Goal: Task Accomplishment & Management: Use online tool/utility

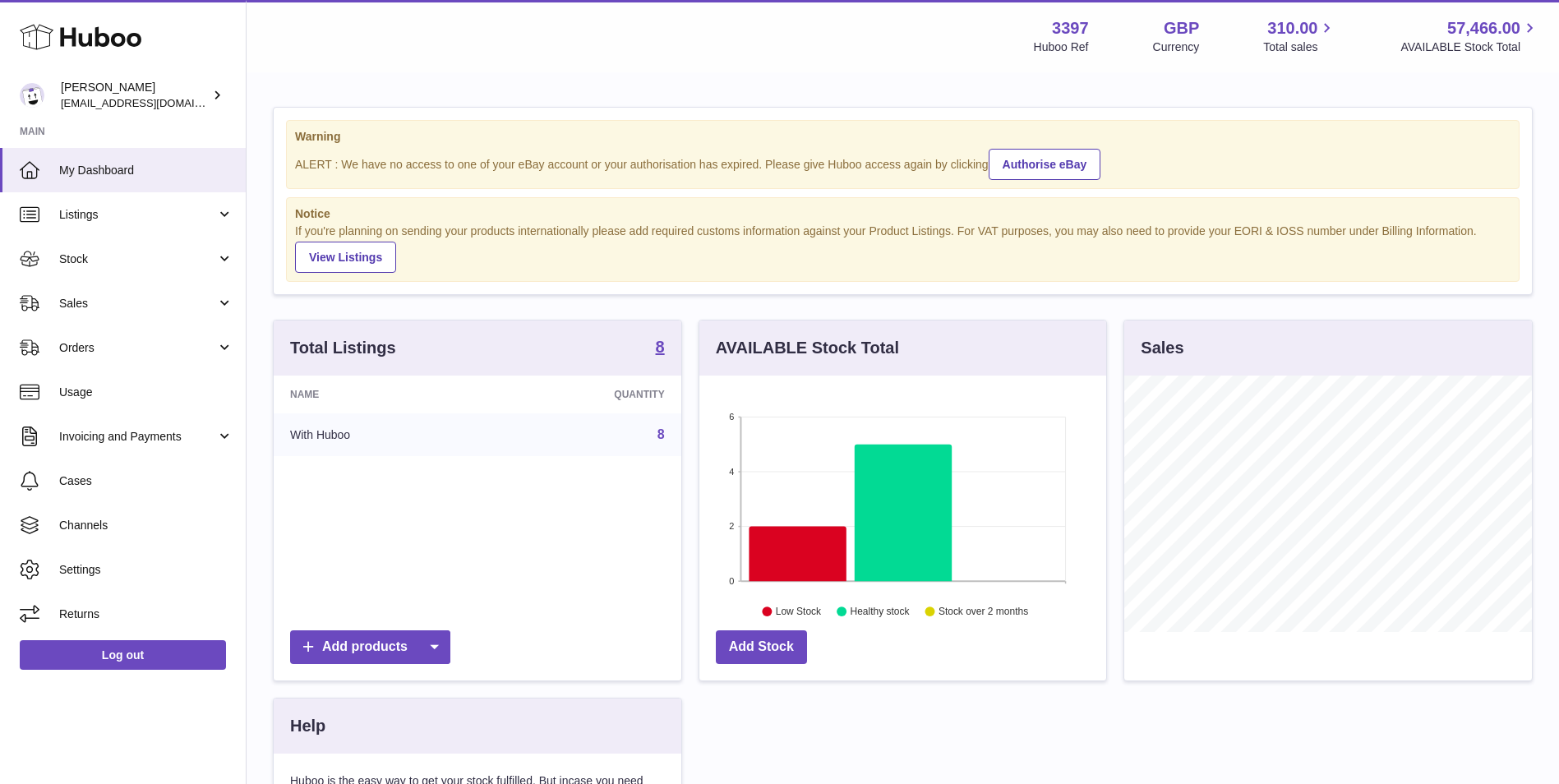
scroll to position [256, 407]
click at [86, 309] on span "Sales" at bounding box center [137, 303] width 157 height 15
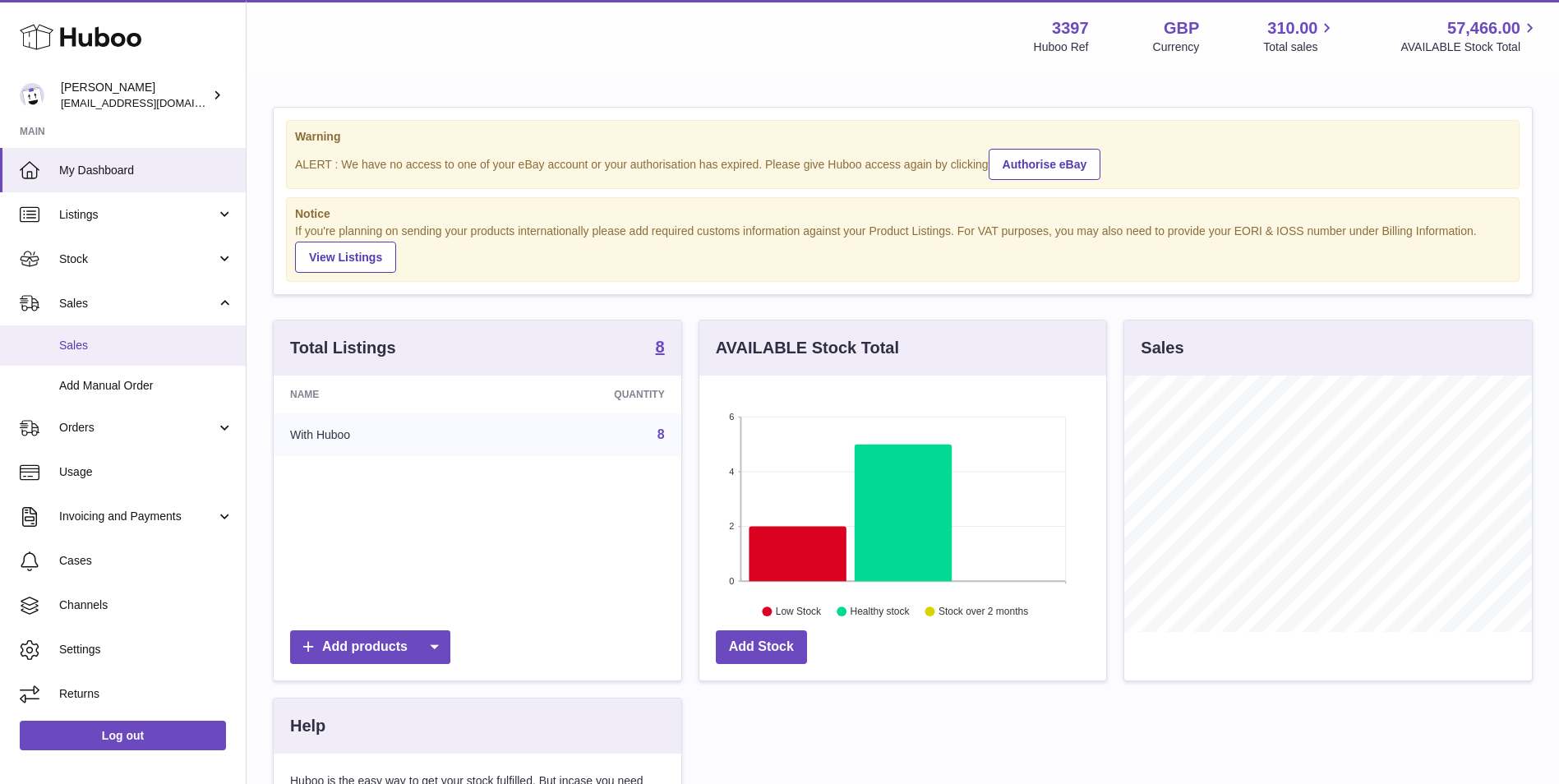
click at [92, 359] on link "Sales" at bounding box center [122, 346] width 246 height 40
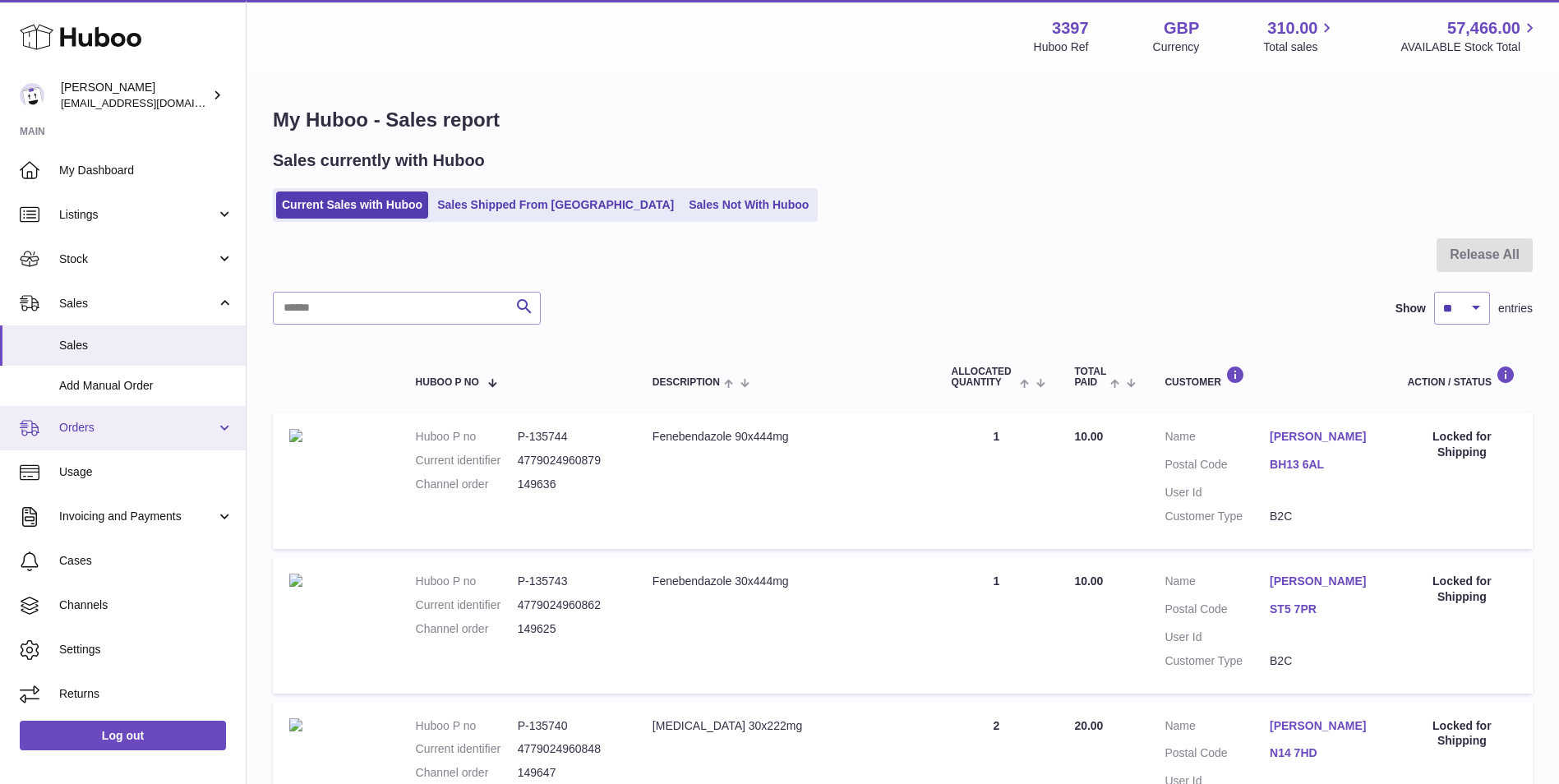
click at [83, 427] on span "Orders" at bounding box center [137, 428] width 157 height 15
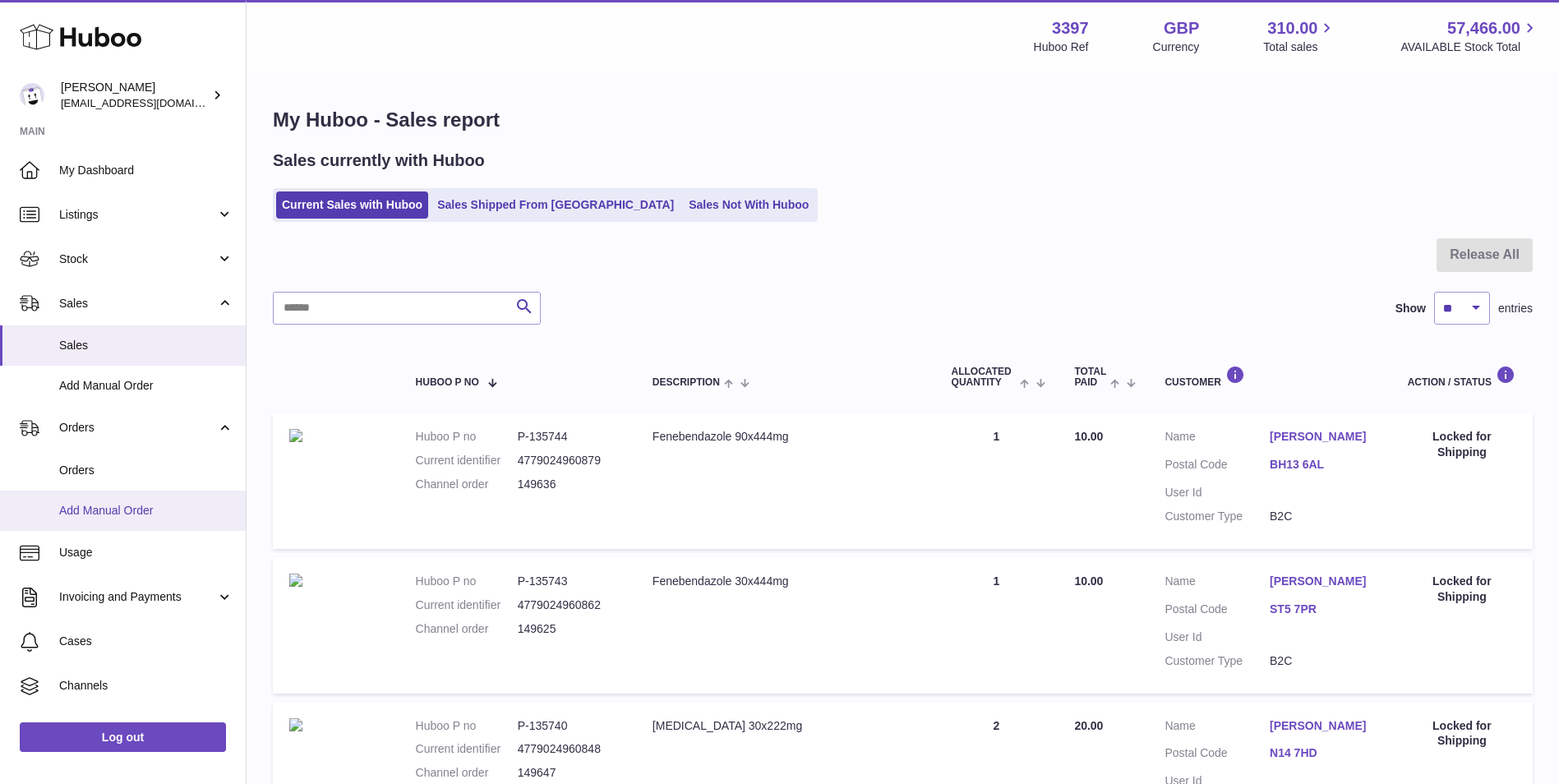
click at [92, 506] on span "Add Manual Order" at bounding box center [145, 510] width 174 height 15
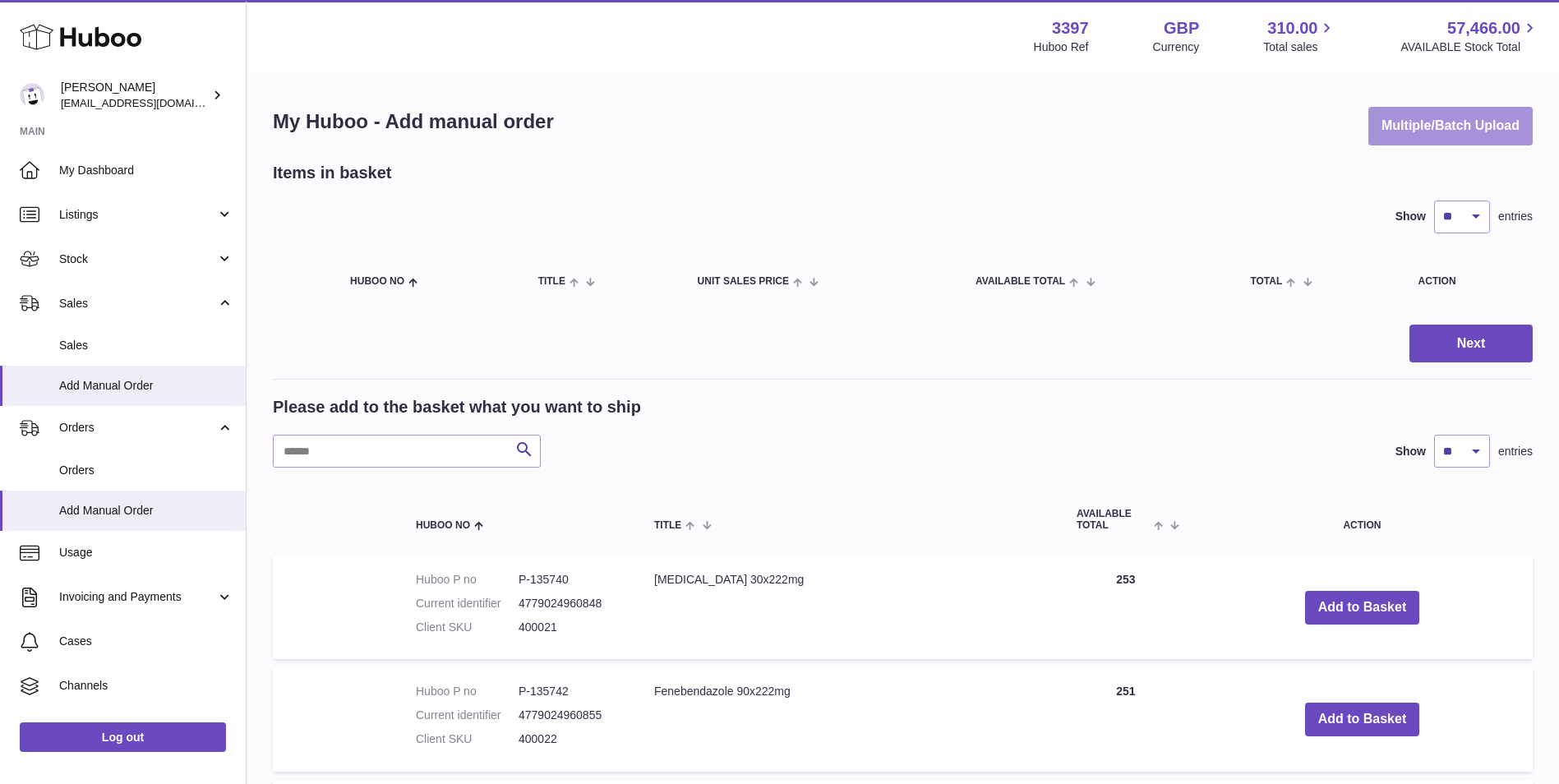
click at [1450, 128] on button "Multiple/Batch Upload" at bounding box center [1450, 126] width 165 height 39
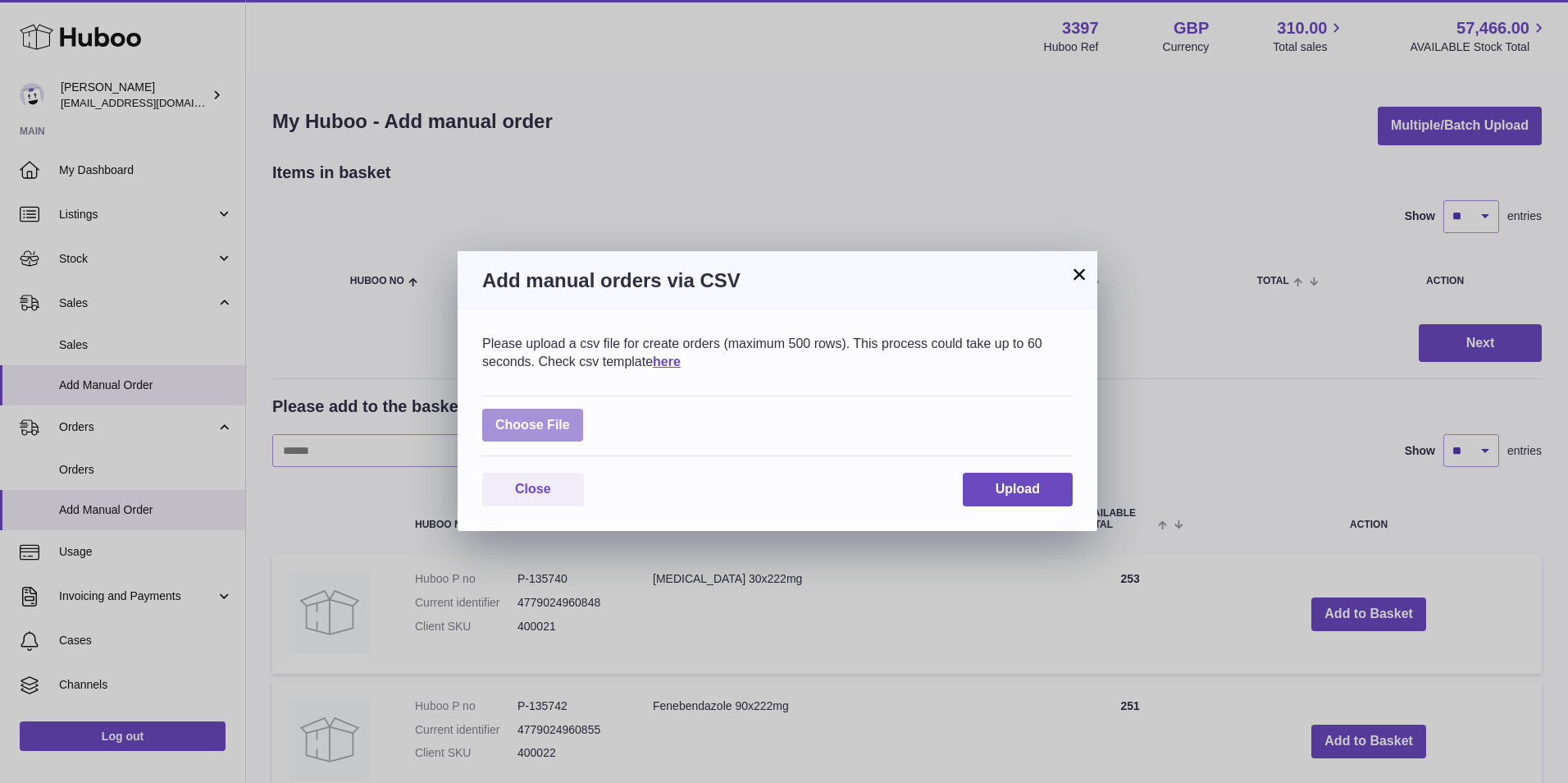
click at [524, 424] on label at bounding box center [532, 425] width 101 height 34
click at [570, 417] on input "file" at bounding box center [570, 417] width 1 height 1
type input "**********"
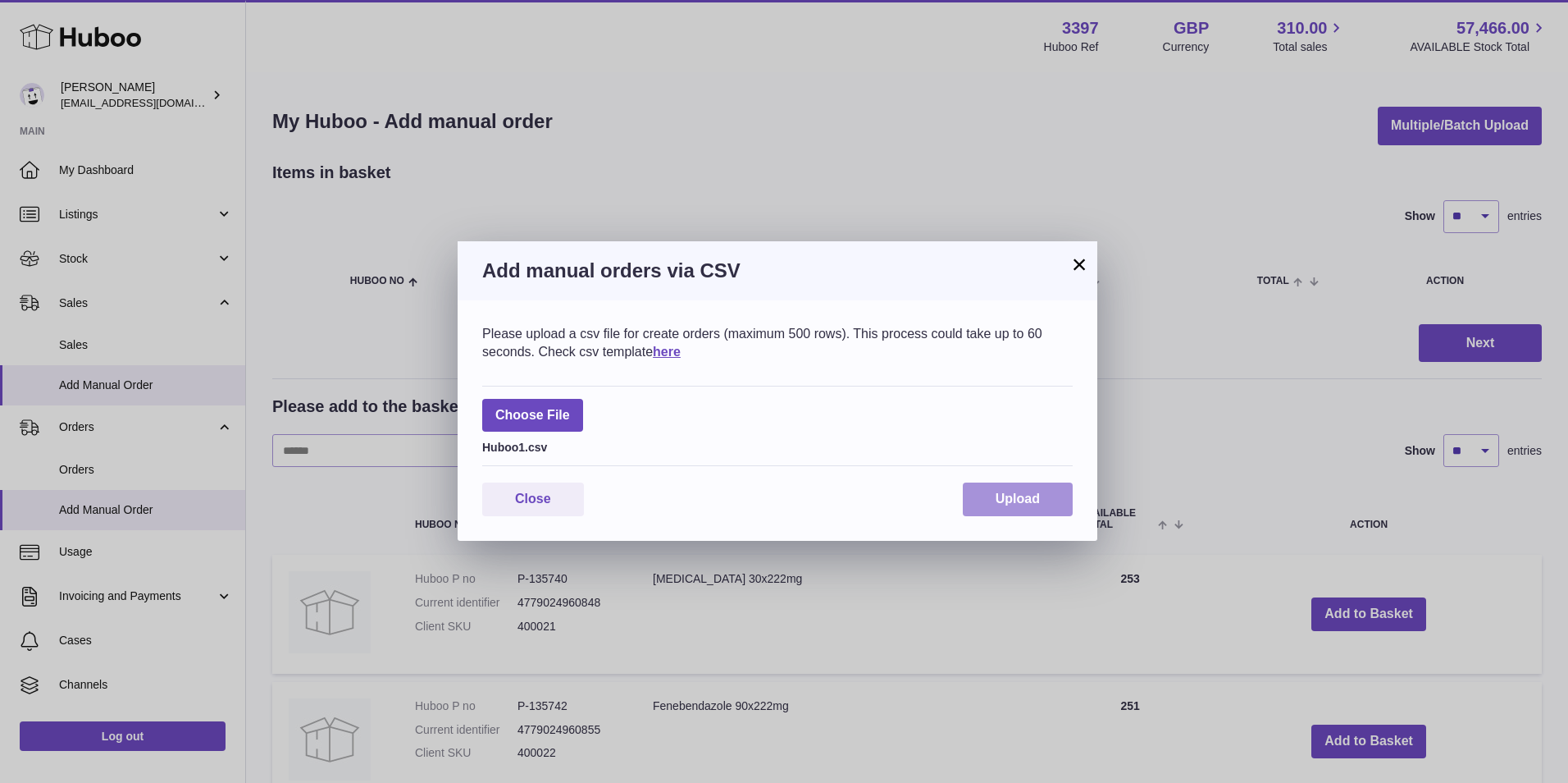
click at [1005, 506] on button "Upload" at bounding box center [1018, 498] width 110 height 34
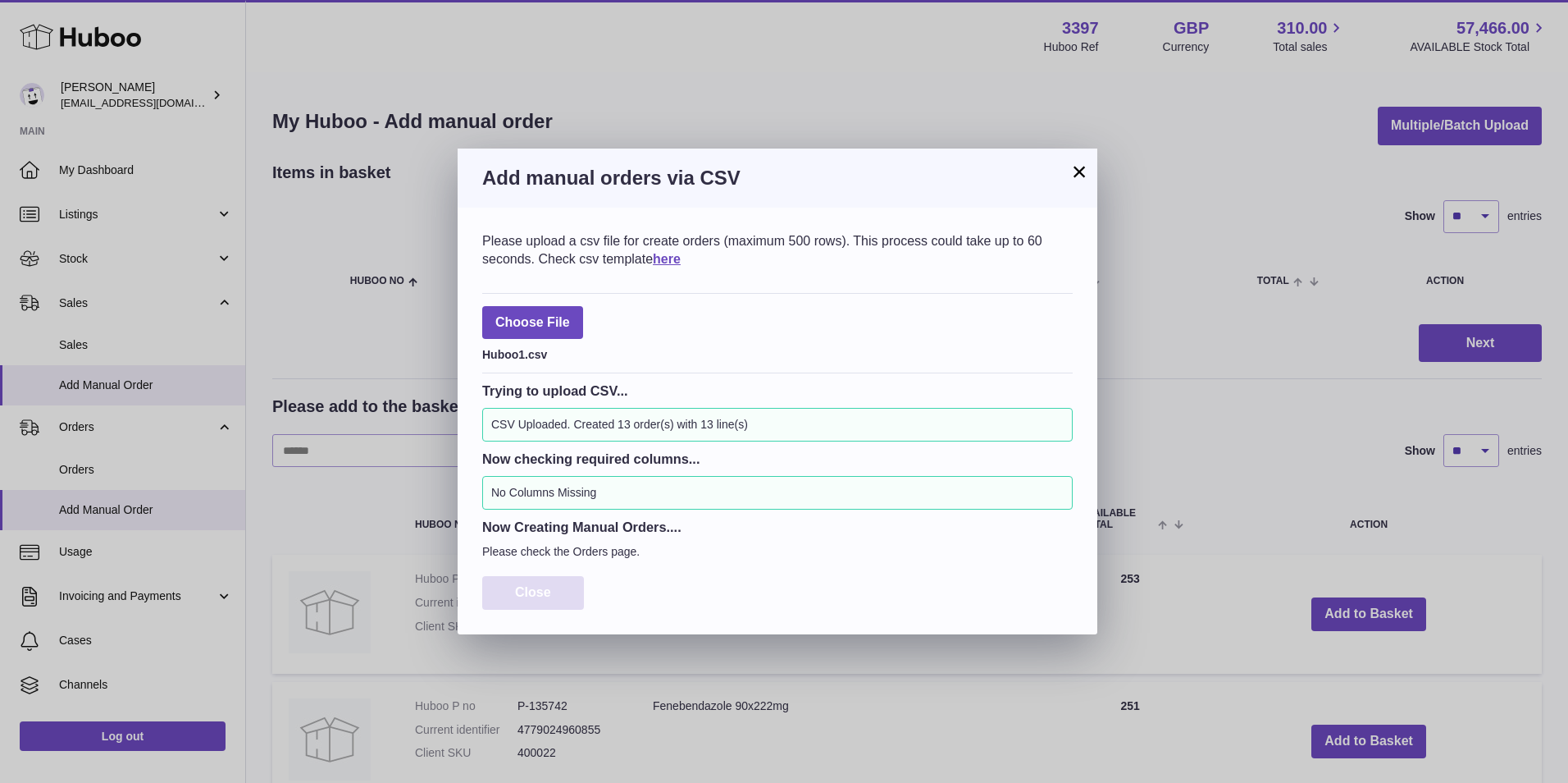
click at [553, 587] on button "Close" at bounding box center [533, 593] width 102 height 34
